Goal: Use online tool/utility: Utilize a website feature to perform a specific function

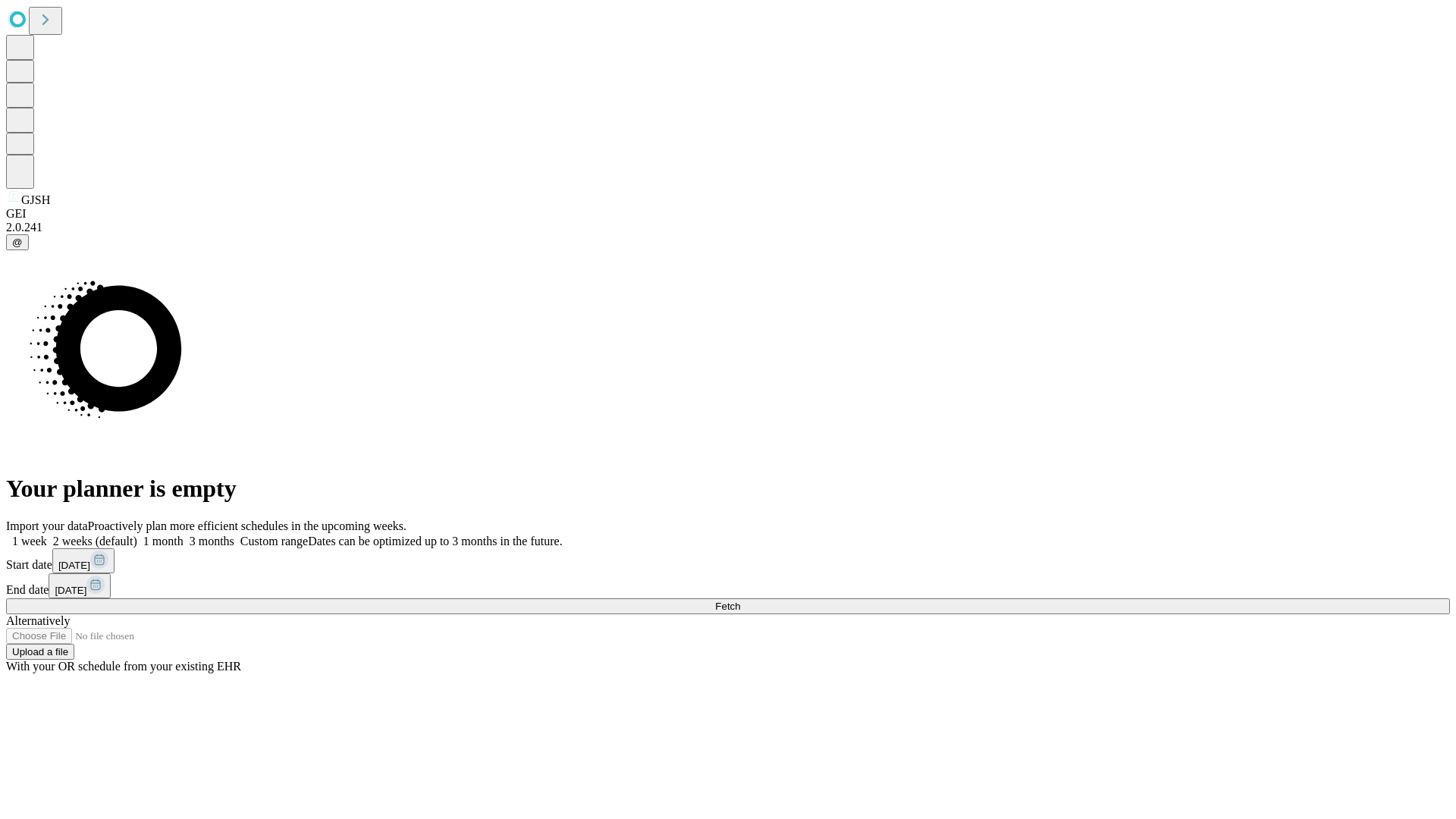
click at [740, 600] on span "Fetch" at bounding box center [728, 606] width 25 height 11
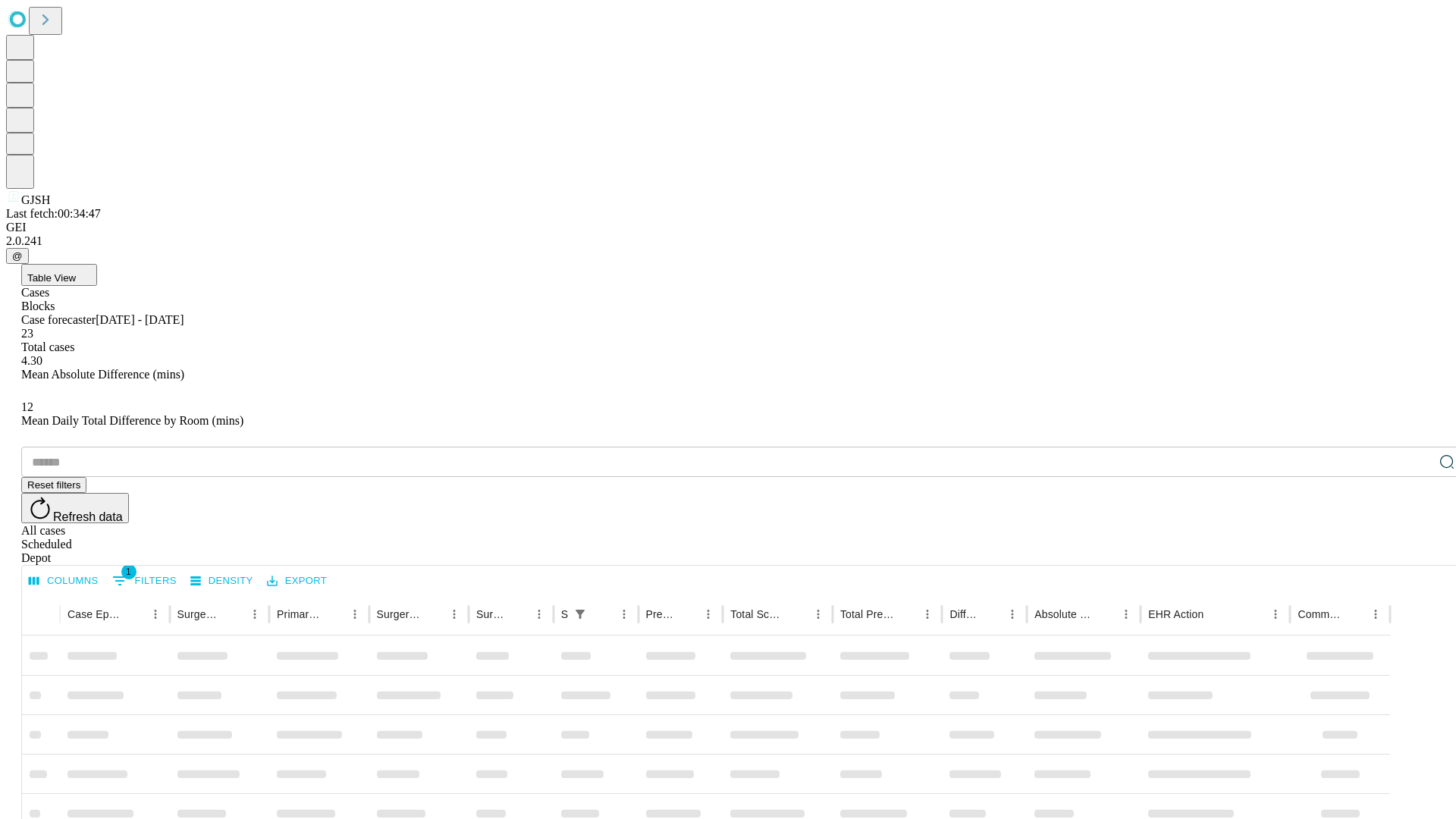
click at [76, 272] on span "Table View" at bounding box center [51, 278] width 48 height 11
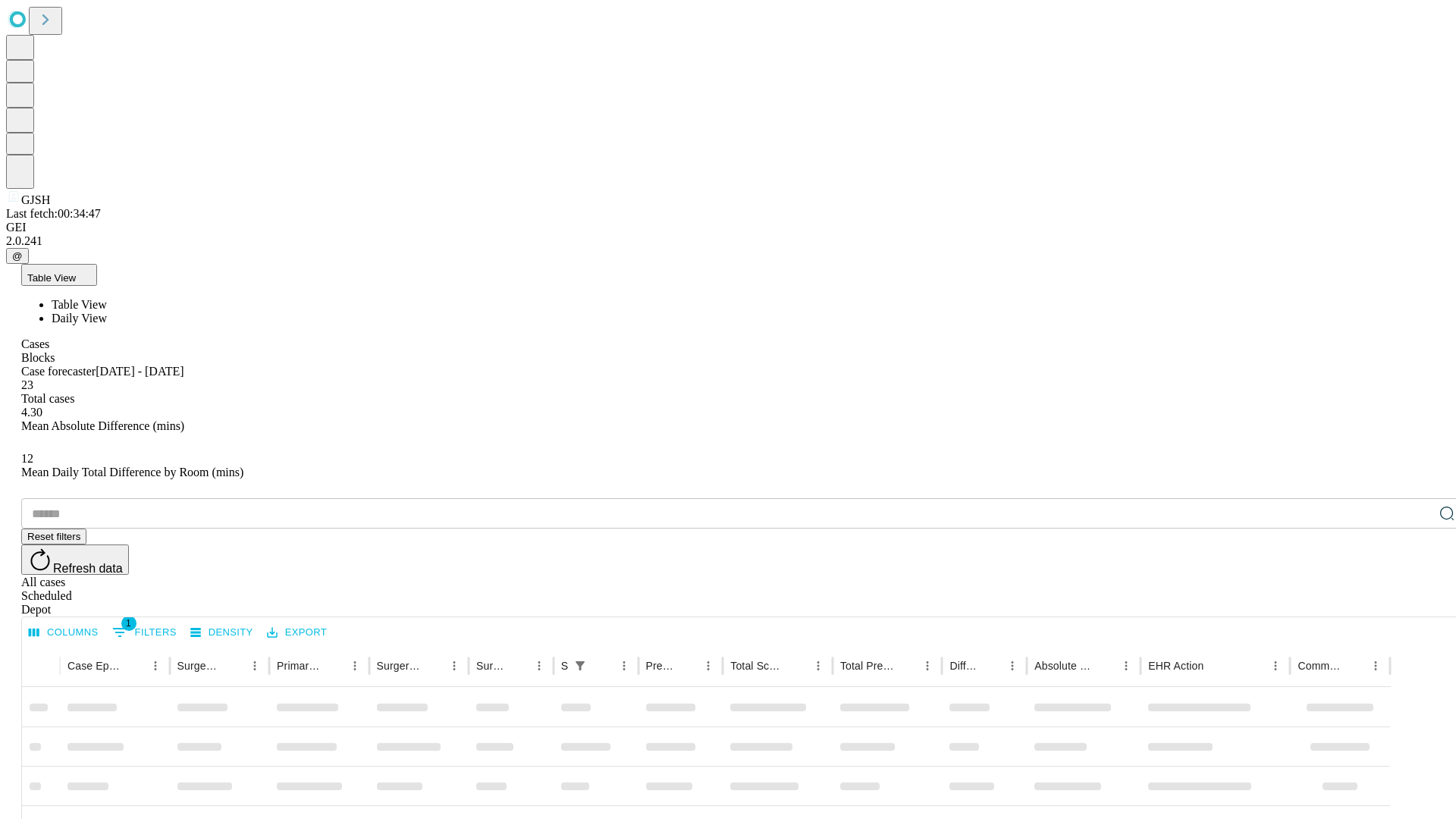
click at [107, 312] on span "Daily View" at bounding box center [79, 318] width 55 height 13
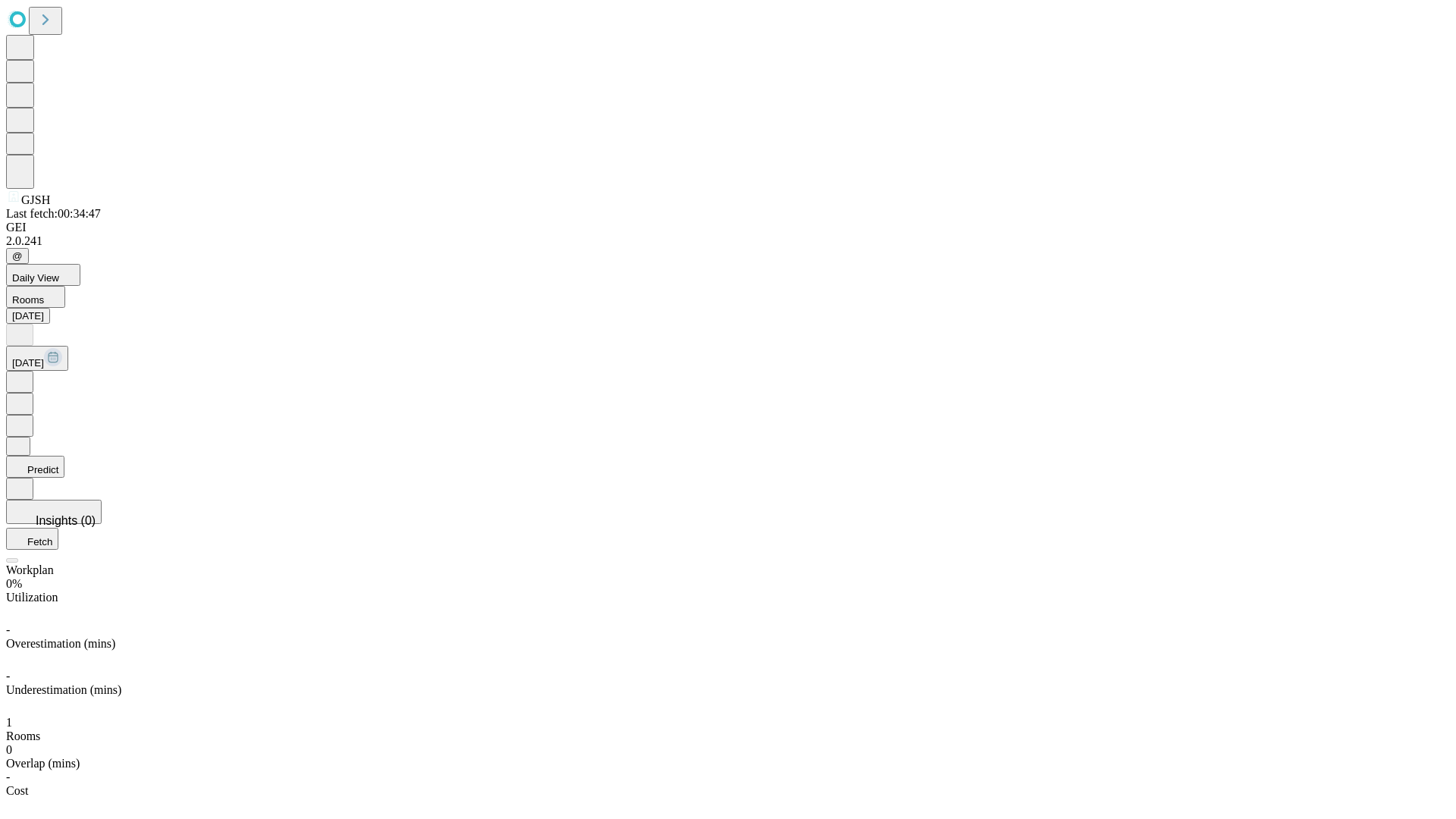
click at [65, 455] on button "Predict" at bounding box center [36, 466] width 58 height 22
